Goal: Task Accomplishment & Management: Use online tool/utility

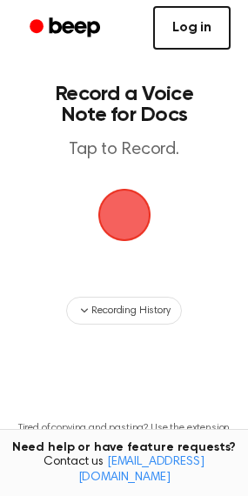
click at [202, 18] on link "Log in" at bounding box center [191, 28] width 77 height 44
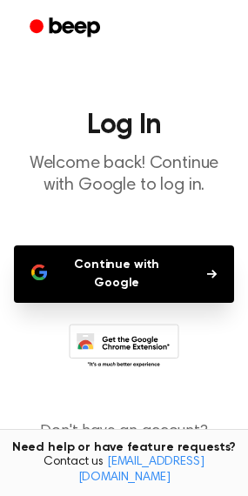
click at [157, 279] on button "Continue with Google" at bounding box center [124, 274] width 220 height 57
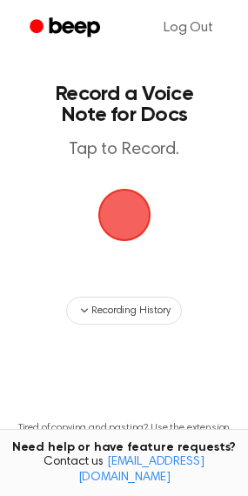
click at [120, 213] on span "button" at bounding box center [123, 214] width 85 height 85
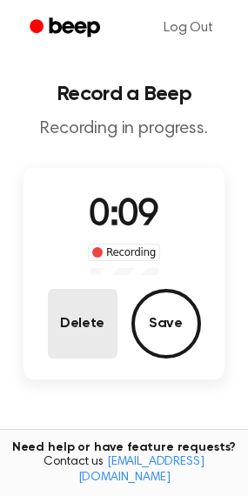
click at [91, 327] on button "Delete" at bounding box center [83, 324] width 70 height 70
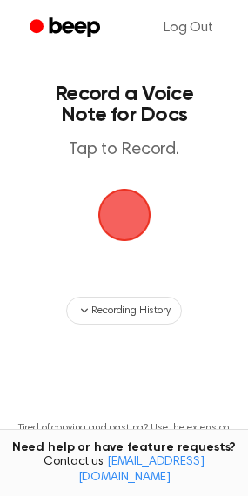
click at [118, 219] on span "button" at bounding box center [124, 214] width 67 height 67
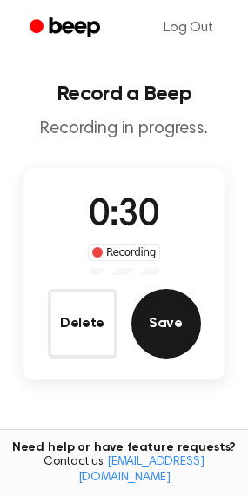
click at [172, 331] on button "Save" at bounding box center [166, 324] width 70 height 70
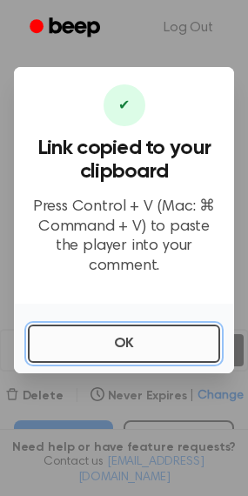
click at [127, 334] on button "OK" at bounding box center [124, 344] width 192 height 38
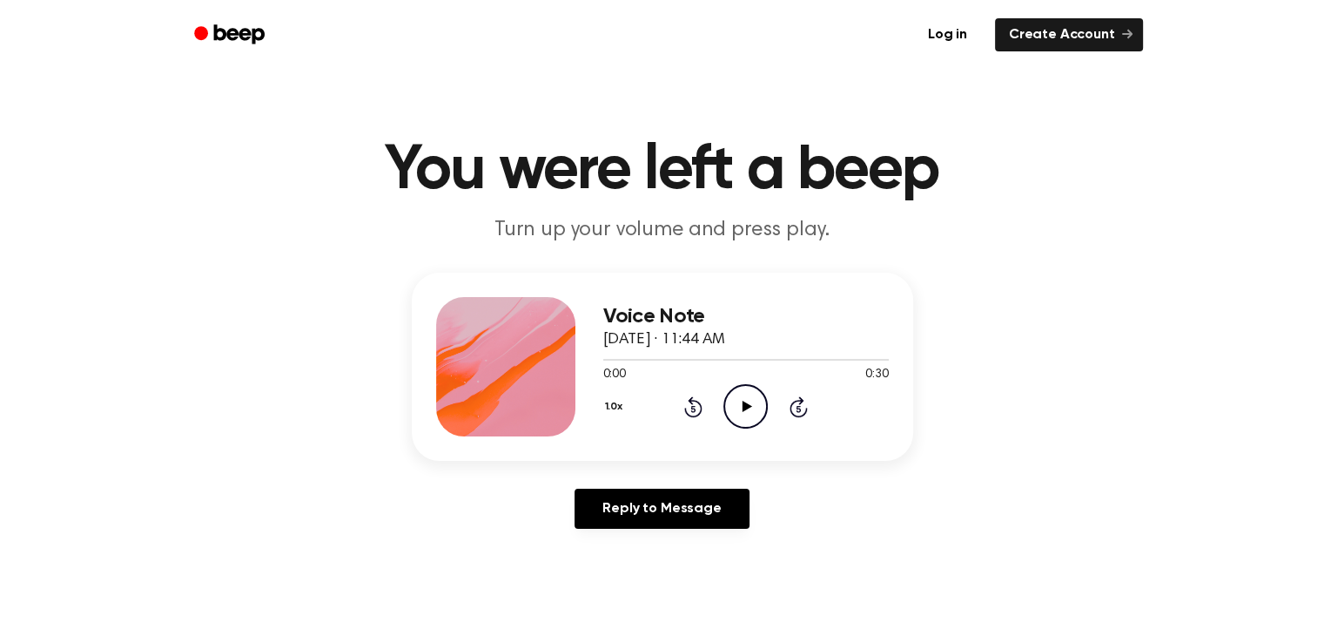
click at [735, 407] on icon "Play Audio" at bounding box center [745, 406] width 44 height 44
